Goal: Task Accomplishment & Management: Manage account settings

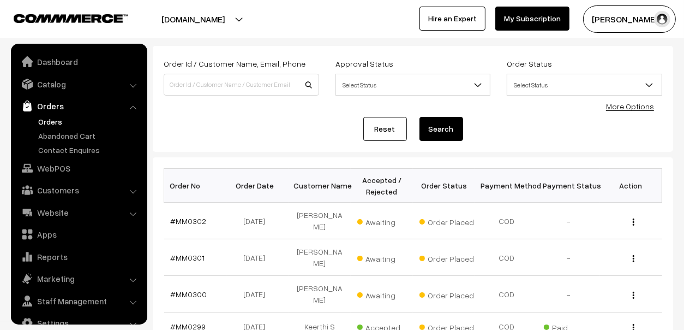
scroll to position [18, 0]
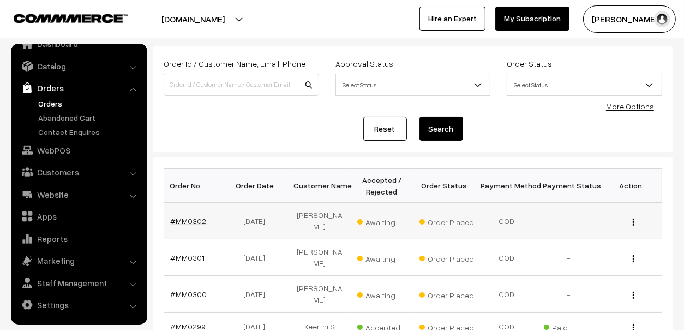
click at [186, 217] on link "#MM0302" at bounding box center [189, 220] width 36 height 9
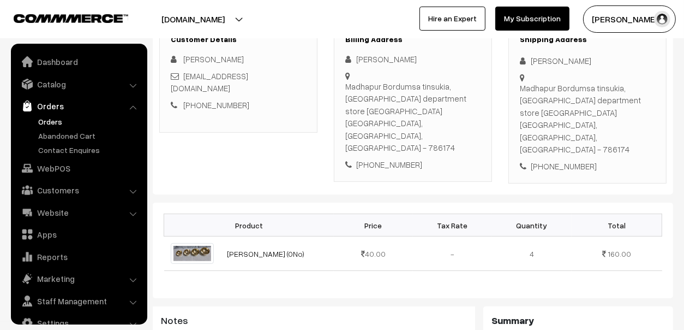
click at [54, 122] on link "Orders" at bounding box center [89, 121] width 108 height 11
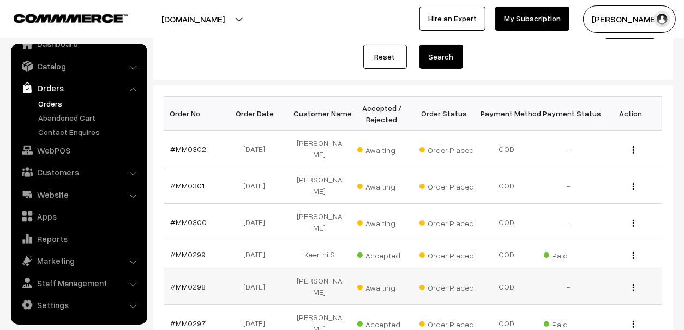
scroll to position [164, 0]
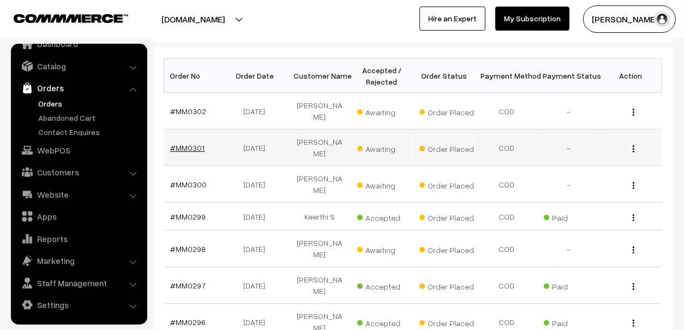
click at [186, 143] on link "#MM0301" at bounding box center [188, 147] width 34 height 9
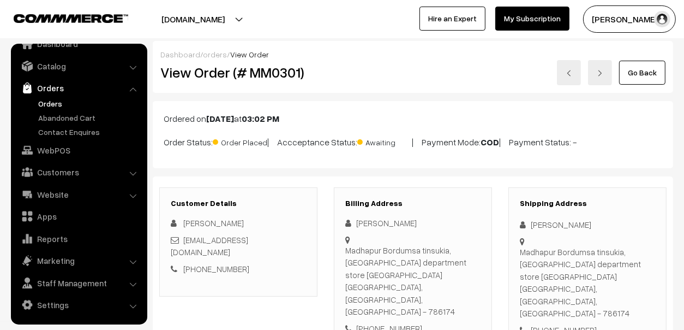
click at [53, 99] on link "Orders" at bounding box center [89, 103] width 108 height 11
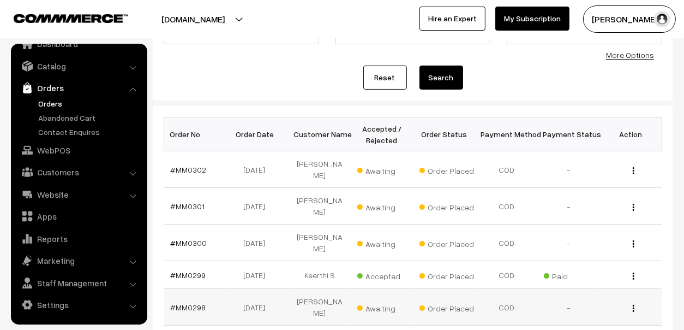
scroll to position [109, 0]
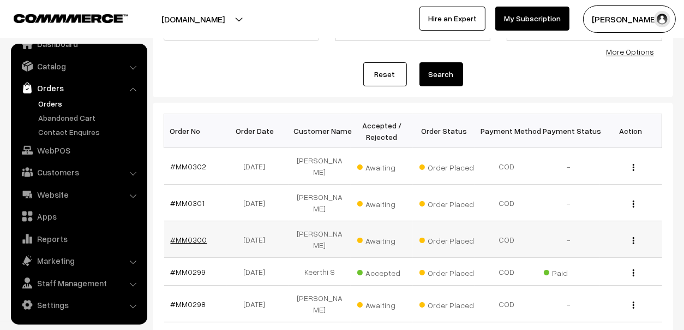
click at [186, 235] on link "#MM0300" at bounding box center [189, 239] width 37 height 9
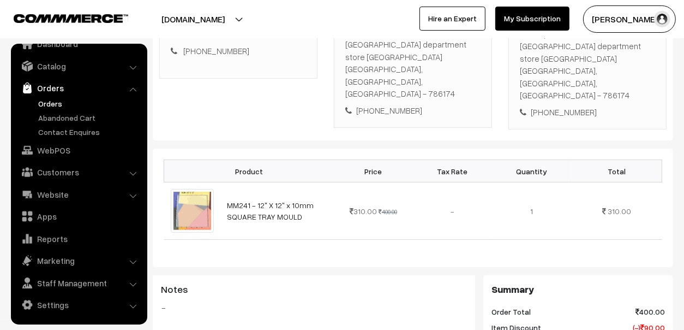
scroll to position [109, 0]
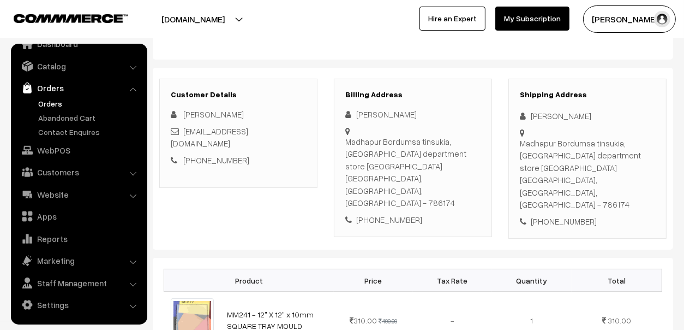
click at [57, 105] on link "Orders" at bounding box center [89, 103] width 108 height 11
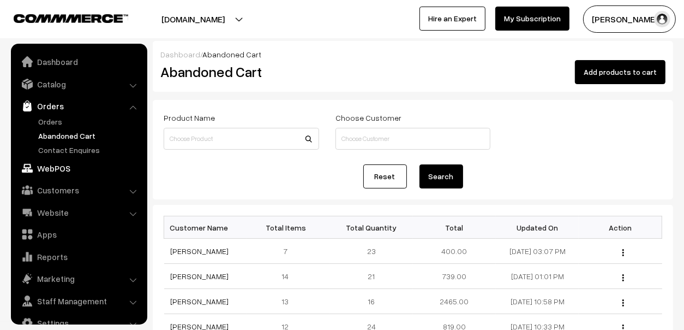
scroll to position [18, 0]
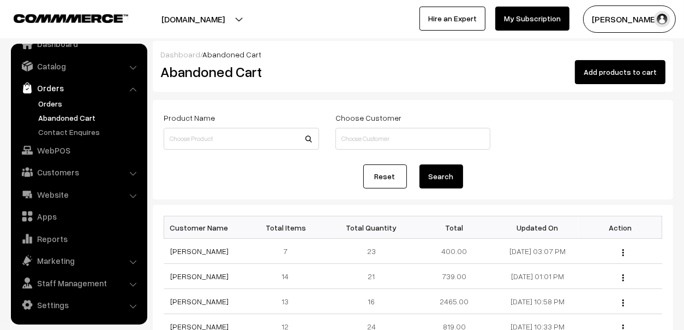
click at [56, 100] on link "Orders" at bounding box center [89, 103] width 108 height 11
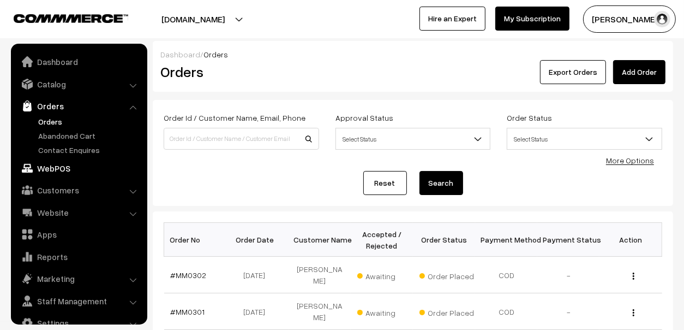
scroll to position [18, 0]
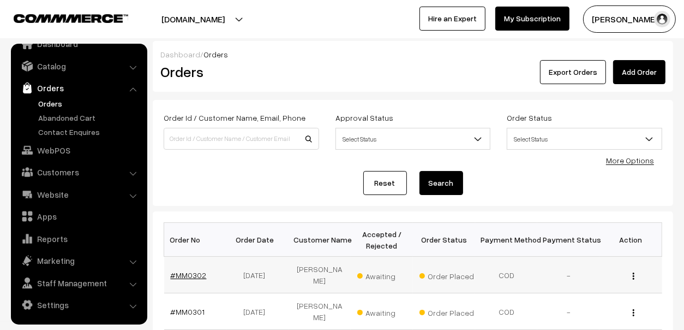
click at [198, 270] on link "#MM0302" at bounding box center [189, 274] width 36 height 9
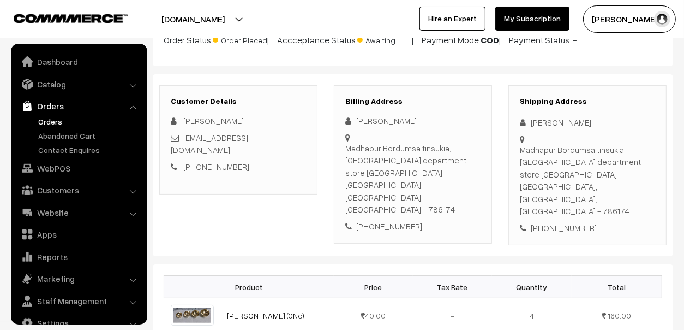
scroll to position [109, 0]
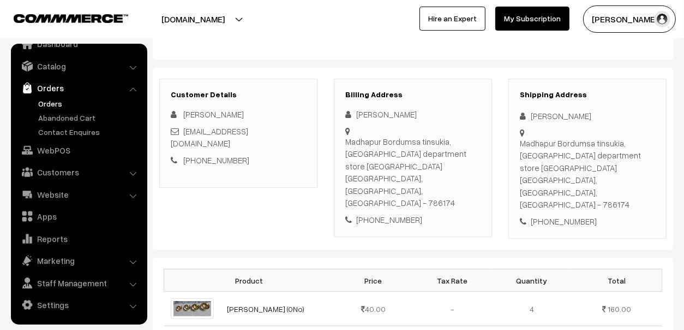
click at [224, 155] on link "+91 6003942445" at bounding box center [216, 160] width 66 height 10
click at [57, 104] on link "Orders" at bounding box center [89, 103] width 108 height 11
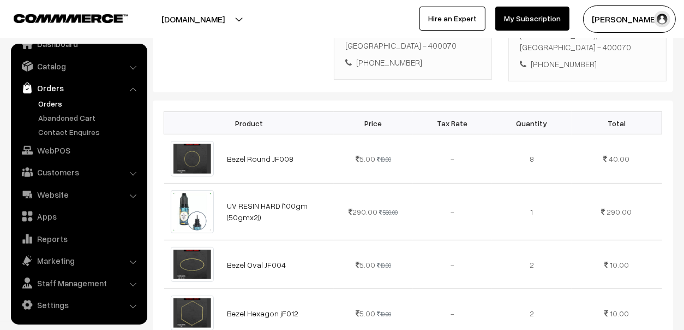
scroll to position [272, 0]
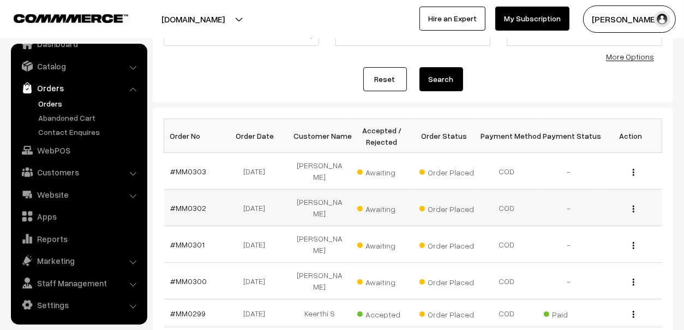
scroll to position [109, 0]
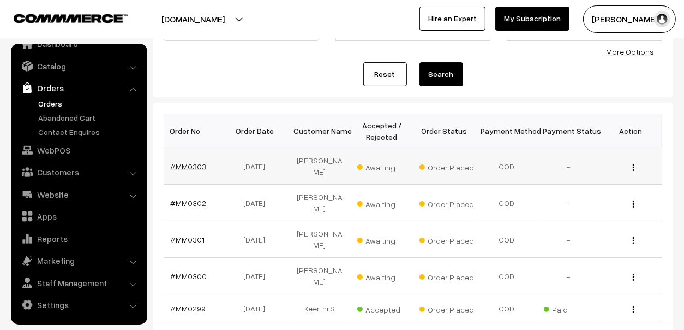
click at [177, 164] on link "#MM0303" at bounding box center [189, 166] width 36 height 9
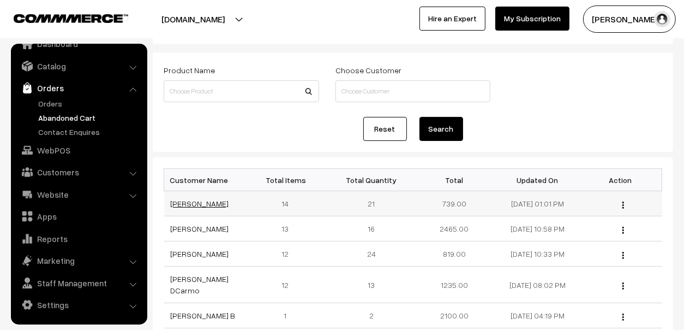
scroll to position [109, 0]
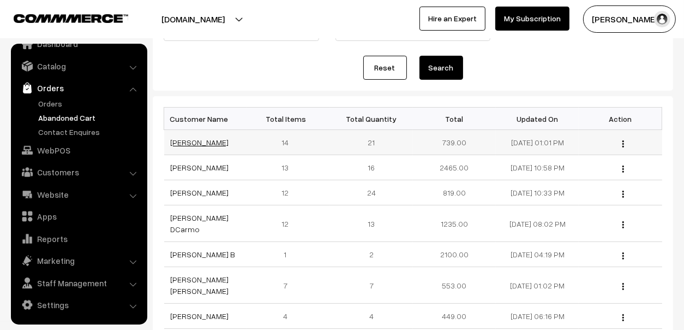
click at [194, 138] on link "[PERSON_NAME]" at bounding box center [200, 142] width 58 height 9
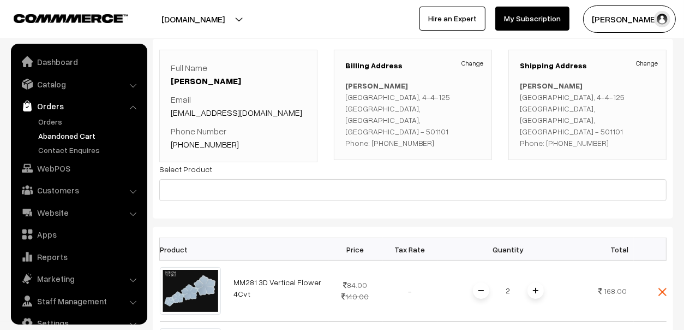
scroll to position [54, 0]
